Goal: Task Accomplishment & Management: Manage account settings

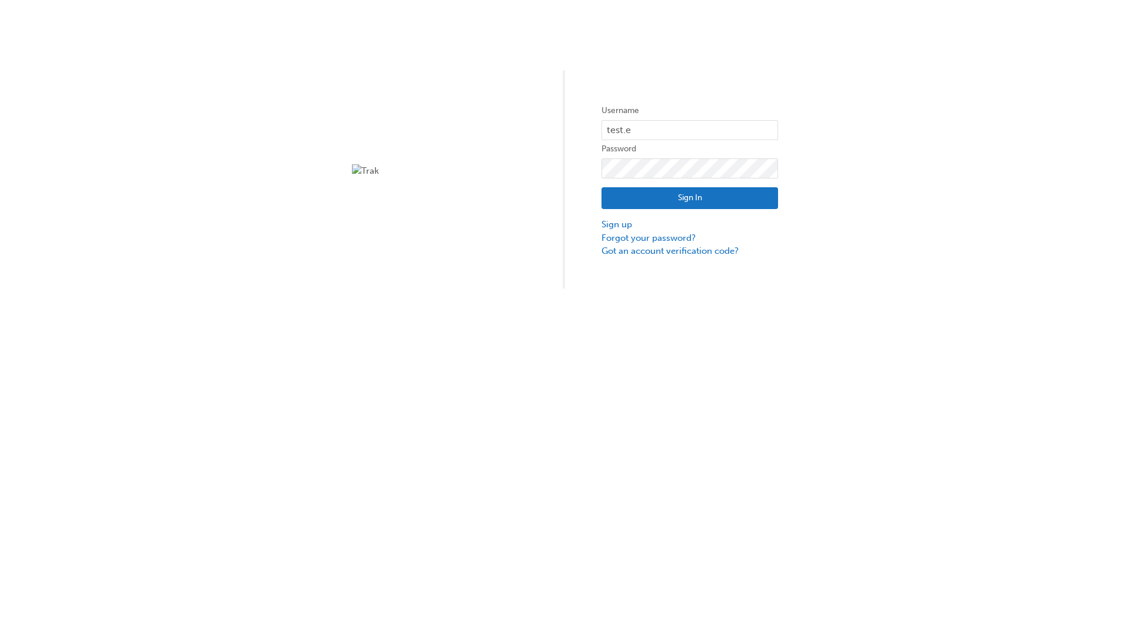
type input "test.e2e.user31"
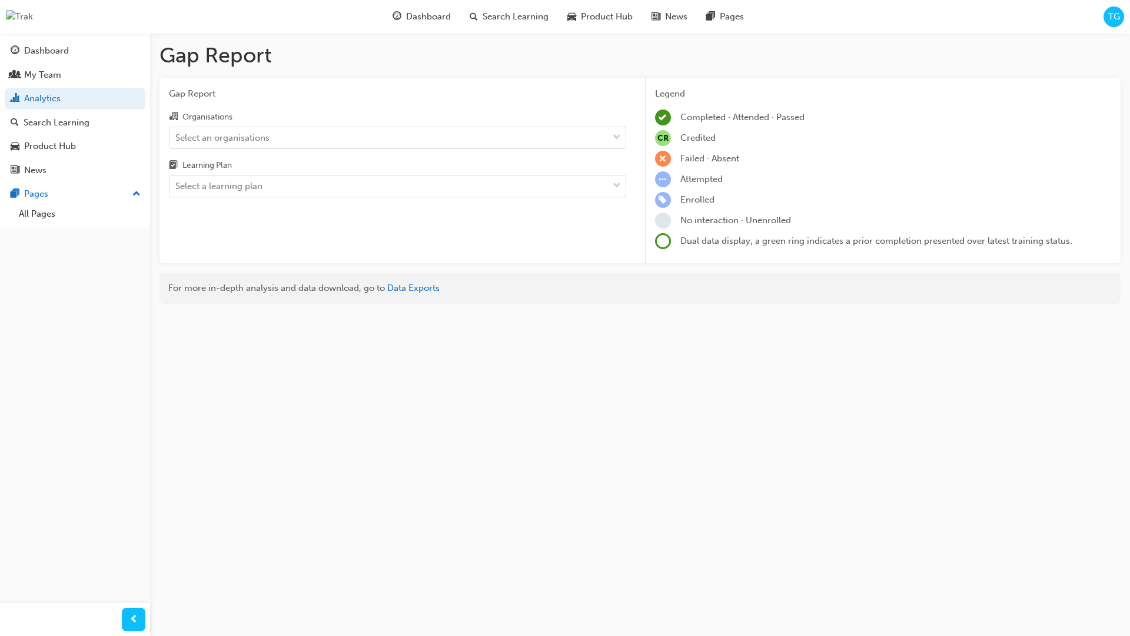
click at [177, 137] on input "Organisations Select an organisations" at bounding box center [175, 137] width 1 height 10
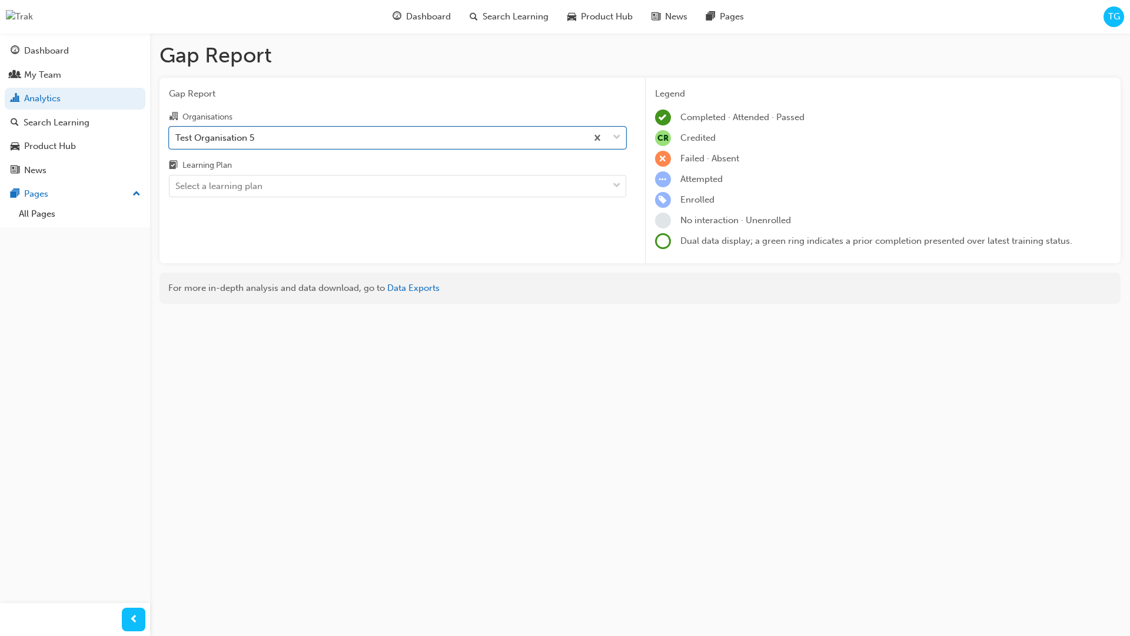
click at [177, 186] on input "Learning Plan Select a learning plan" at bounding box center [175, 186] width 1 height 10
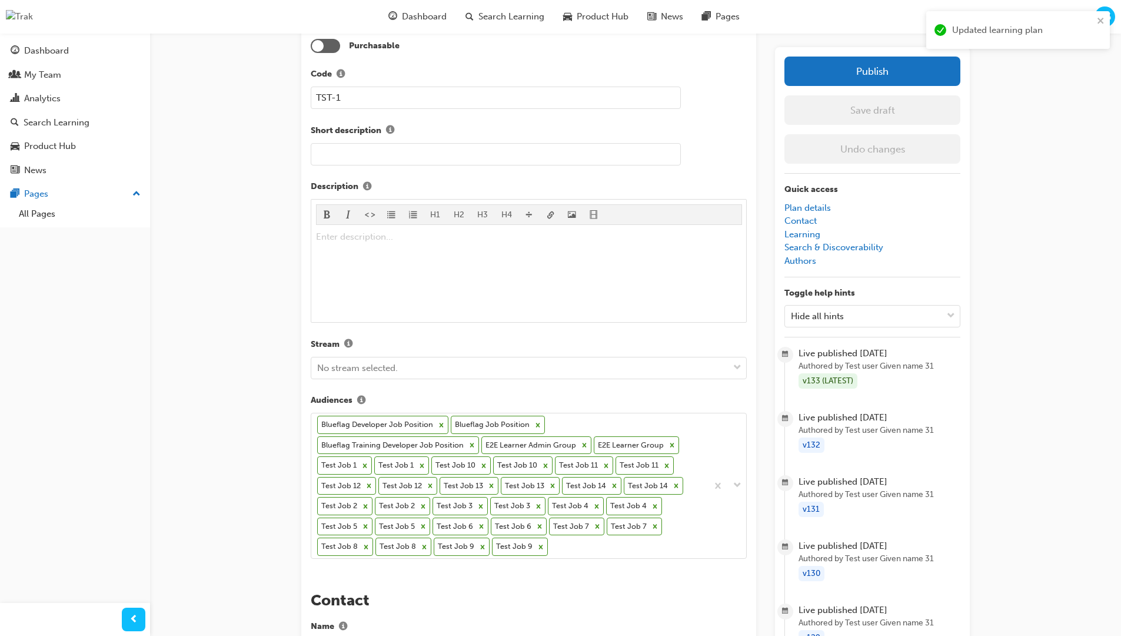
scroll to position [357, 0]
